Goal: Find specific page/section: Find specific page/section

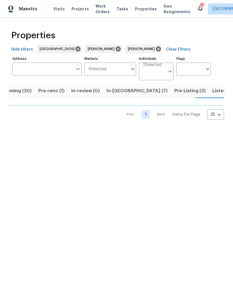
scroll to position [0, 14]
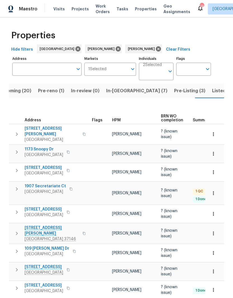
click at [46, 225] on span "[STREET_ADDRESS][PERSON_NAME]" at bounding box center [52, 230] width 54 height 11
click at [114, 93] on span "In-[GEOGRAPHIC_DATA] (7)" at bounding box center [136, 91] width 61 height 8
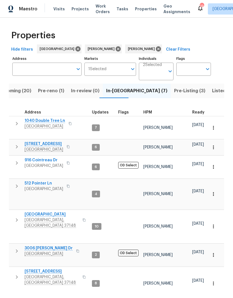
click at [54, 141] on span "[STREET_ADDRESS]" at bounding box center [44, 144] width 39 height 6
click at [47, 186] on span "[GEOGRAPHIC_DATA]" at bounding box center [44, 189] width 39 height 6
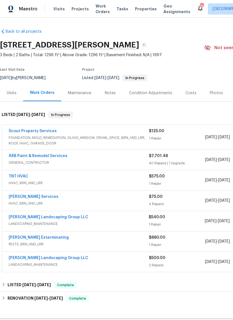
click at [44, 131] on link "Scout Property Services" at bounding box center [33, 131] width 48 height 4
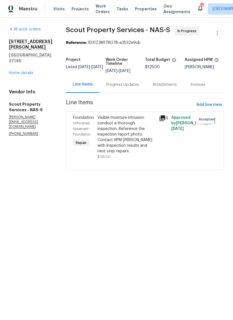
click at [115, 86] on div "Progress Updates" at bounding box center [122, 85] width 33 height 6
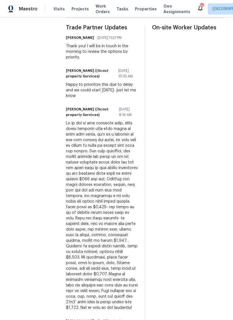
scroll to position [212, 0]
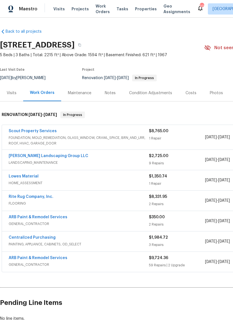
click at [48, 131] on link "Scout Property Services" at bounding box center [33, 131] width 48 height 4
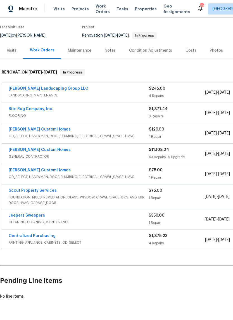
scroll to position [43, 0]
click at [39, 189] on link "Scout Property Services" at bounding box center [33, 190] width 48 height 4
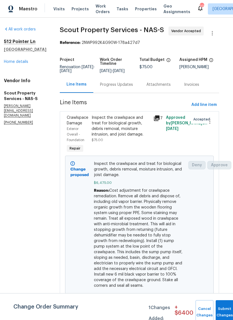
scroll to position [0, 5]
